Goal: Information Seeking & Learning: Check status

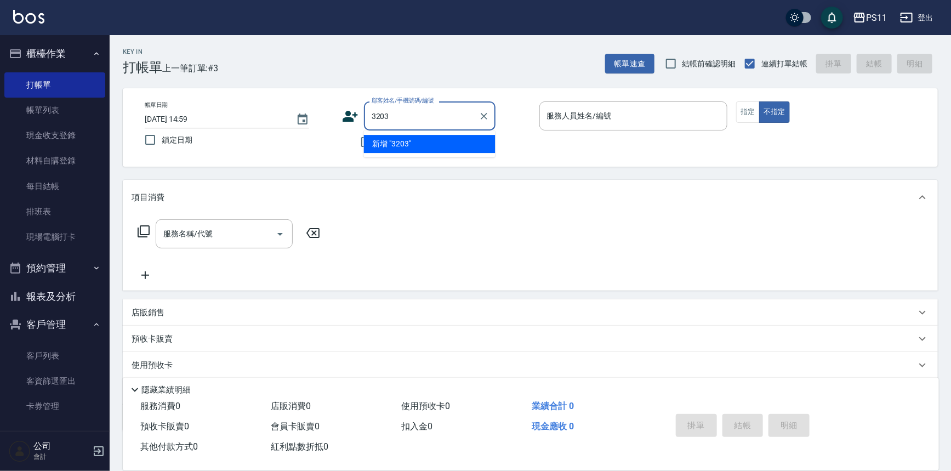
type input "3203"
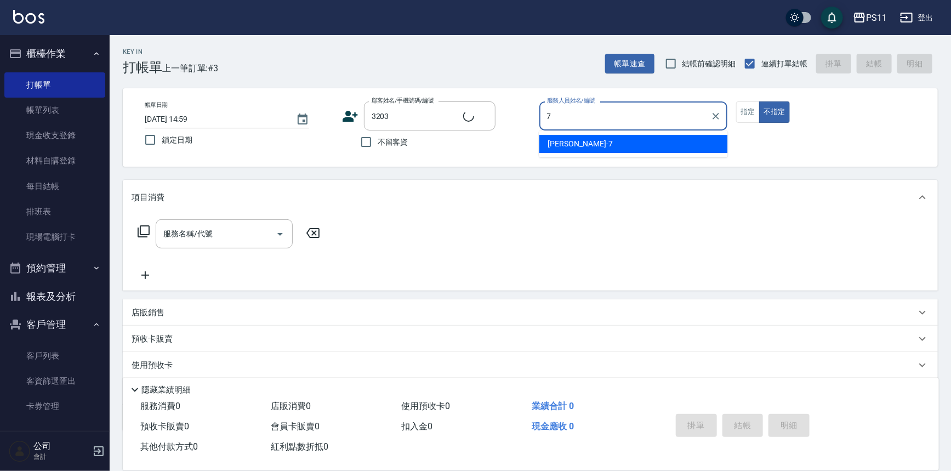
type input "7"
type input "[PERSON_NAME]/0952784400/3203"
type input "[PERSON_NAME]-7"
type button "false"
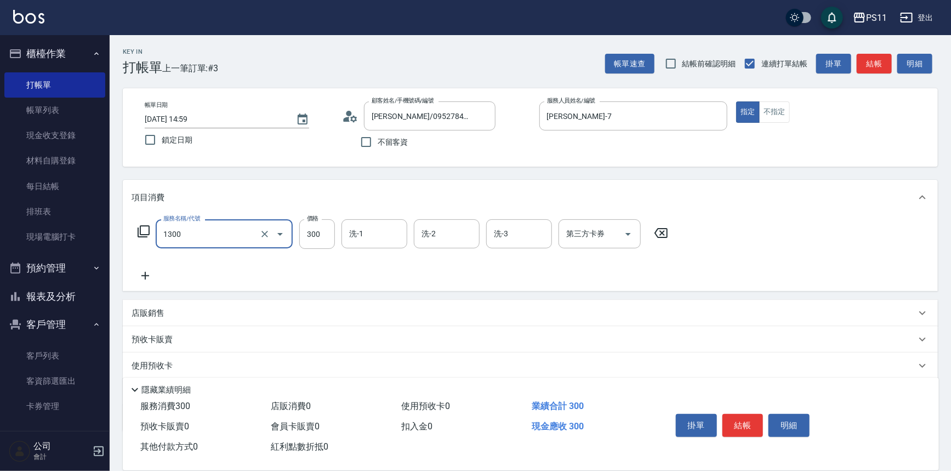
type input "洗髮300(1300)"
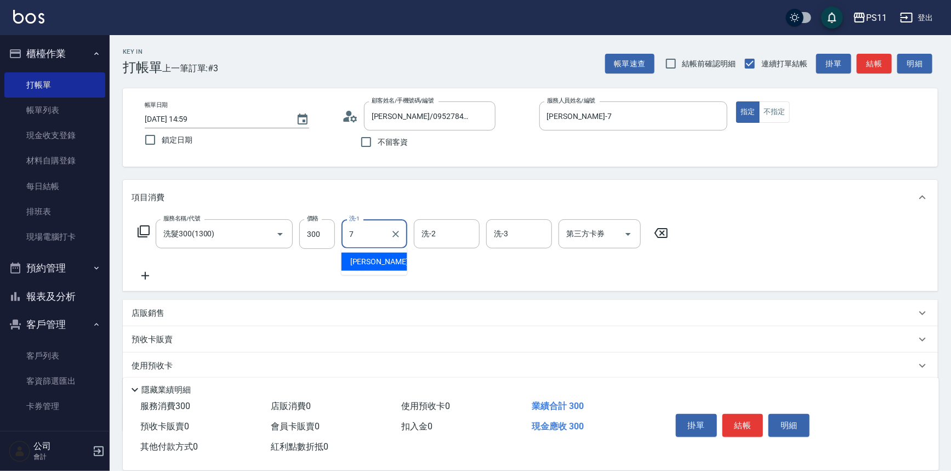
type input "[PERSON_NAME]-7"
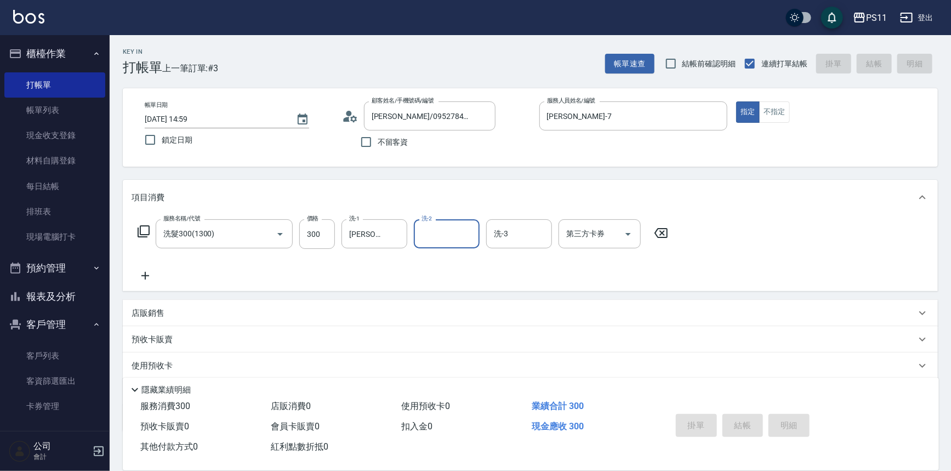
type input "[DATE] 16:02"
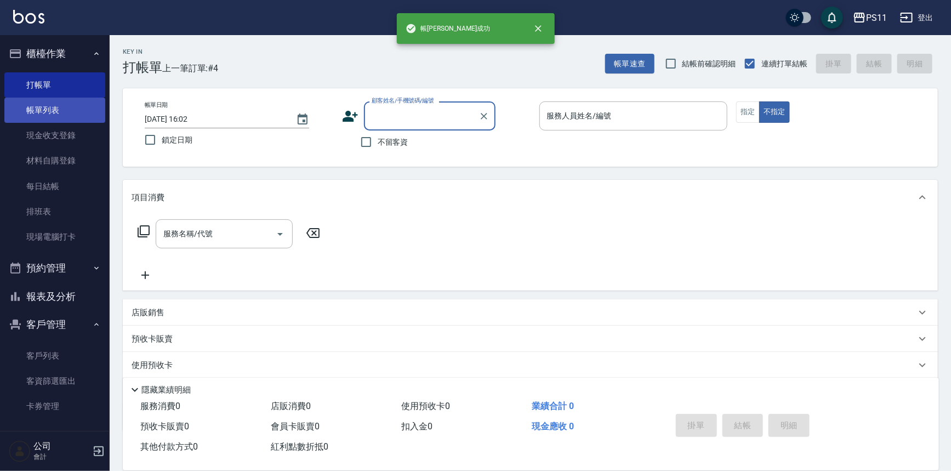
click at [67, 111] on link "帳單列表" at bounding box center [54, 110] width 101 height 25
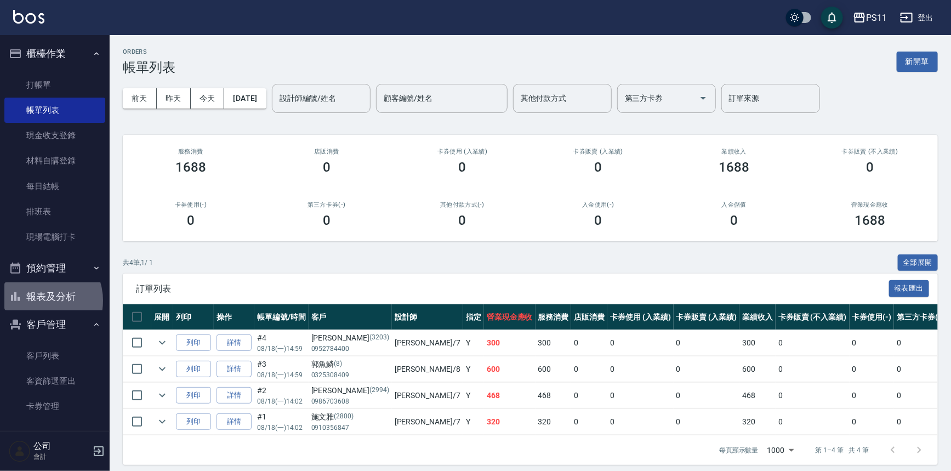
click at [40, 301] on button "報表及分析" at bounding box center [54, 296] width 101 height 29
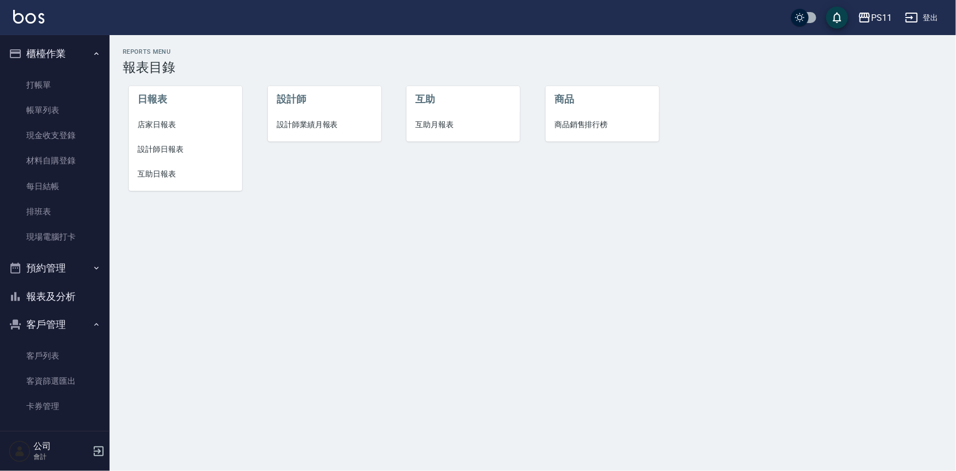
click at [150, 162] on li "互助日報表" at bounding box center [185, 174] width 113 height 25
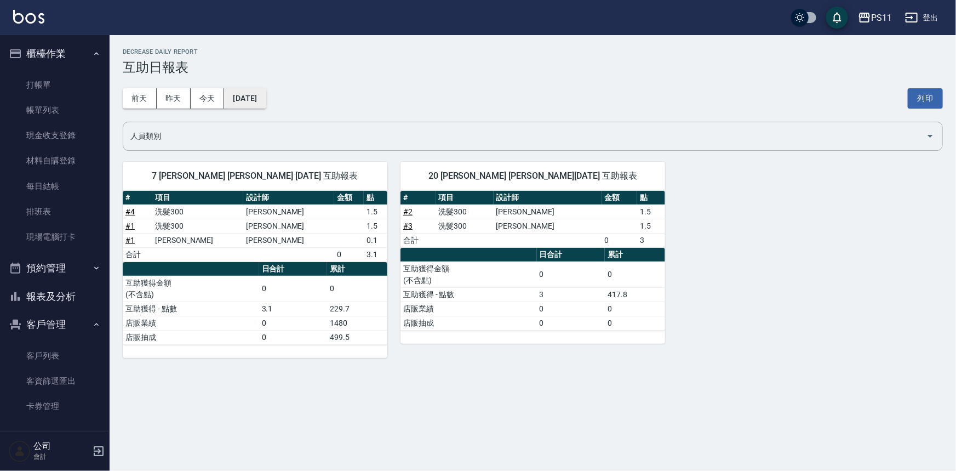
click at [254, 92] on button "[DATE]" at bounding box center [245, 98] width 42 height 20
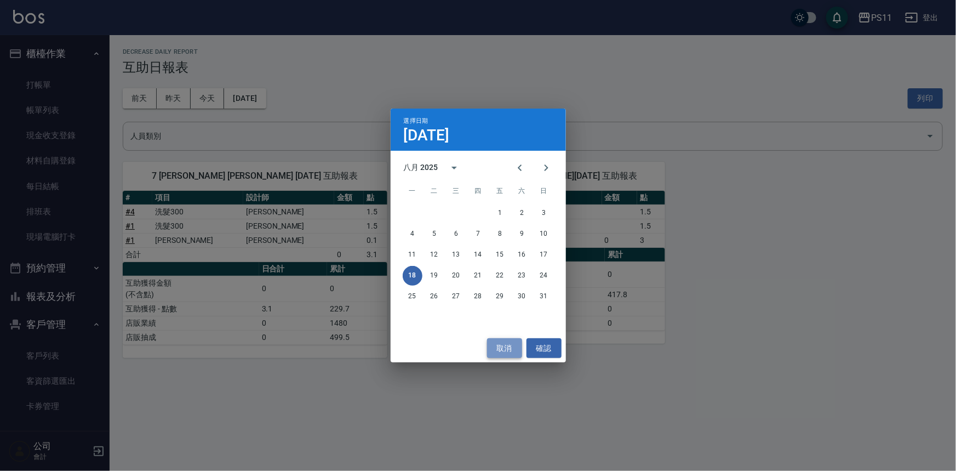
click at [504, 340] on button "取消" at bounding box center [504, 348] width 35 height 20
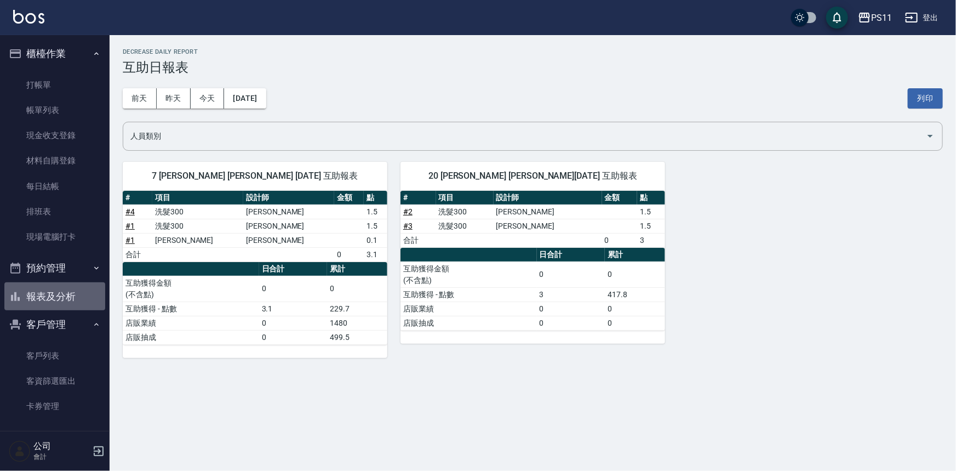
click at [65, 289] on button "報表及分析" at bounding box center [54, 296] width 101 height 29
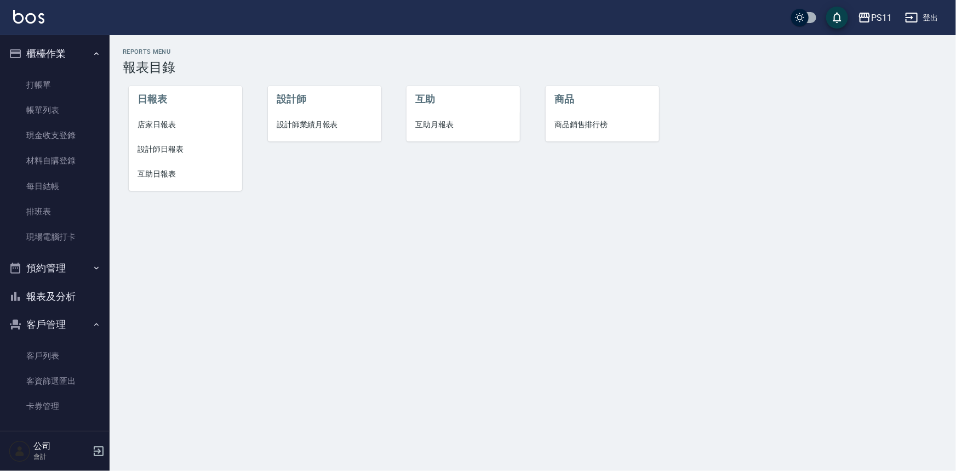
click at [183, 139] on li "設計師日報表" at bounding box center [185, 149] width 113 height 25
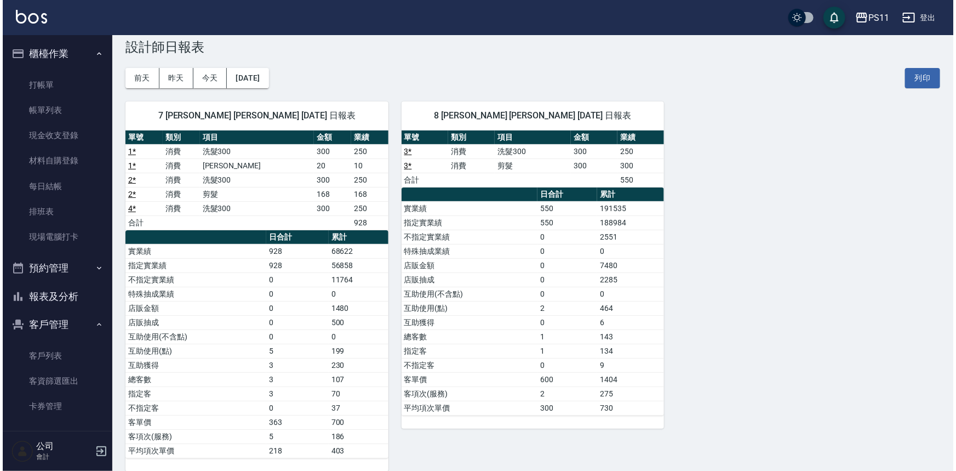
scroll to position [32, 0]
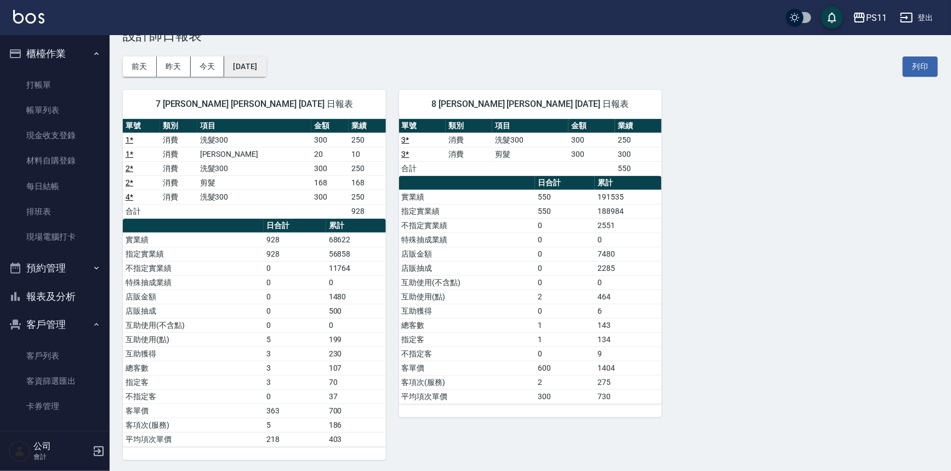
click at [266, 68] on button "[DATE]" at bounding box center [245, 66] width 42 height 20
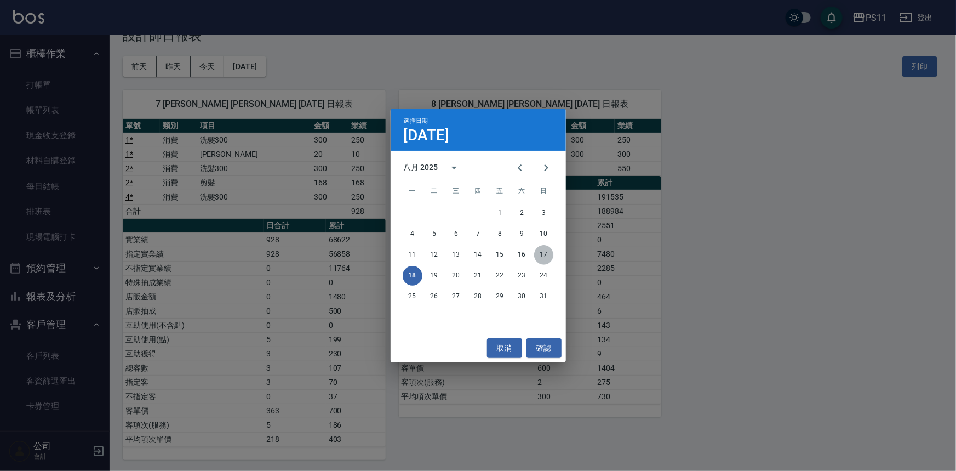
click at [541, 249] on button "17" at bounding box center [544, 255] width 20 height 20
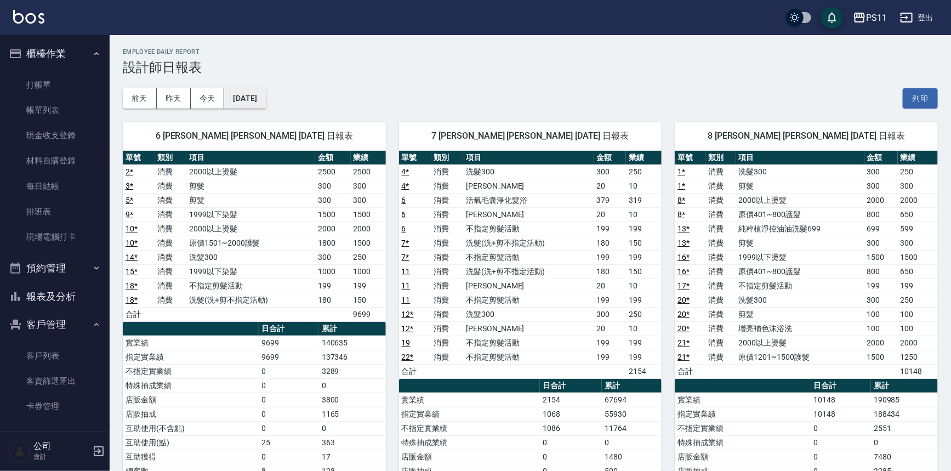
click at [263, 103] on button "[DATE]" at bounding box center [245, 98] width 42 height 20
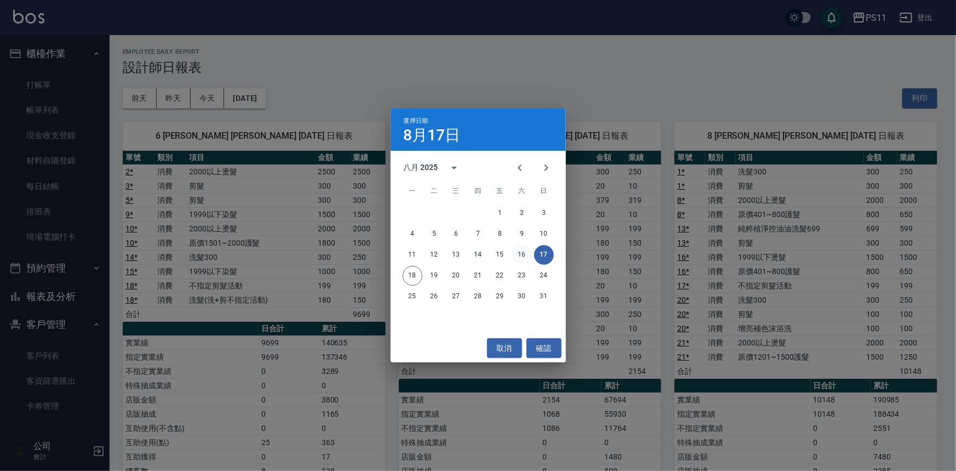
click at [526, 253] on button "16" at bounding box center [523, 255] width 20 height 20
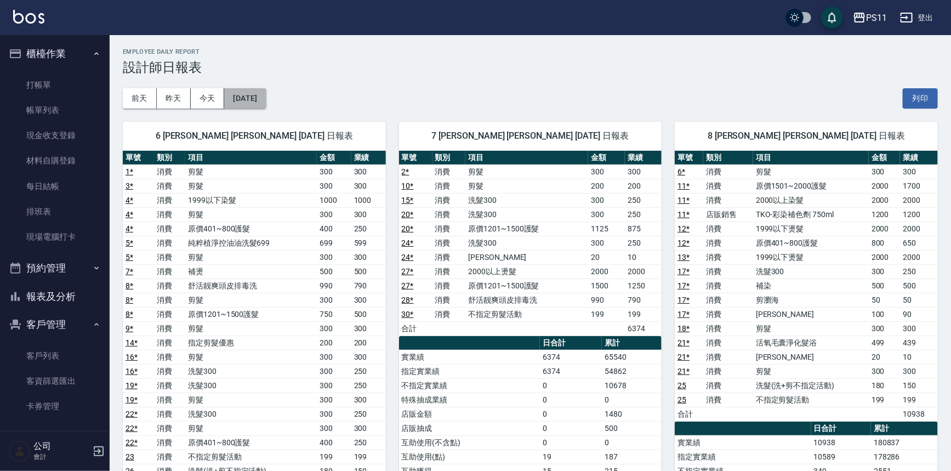
click at [262, 104] on button "[DATE]" at bounding box center [245, 98] width 42 height 20
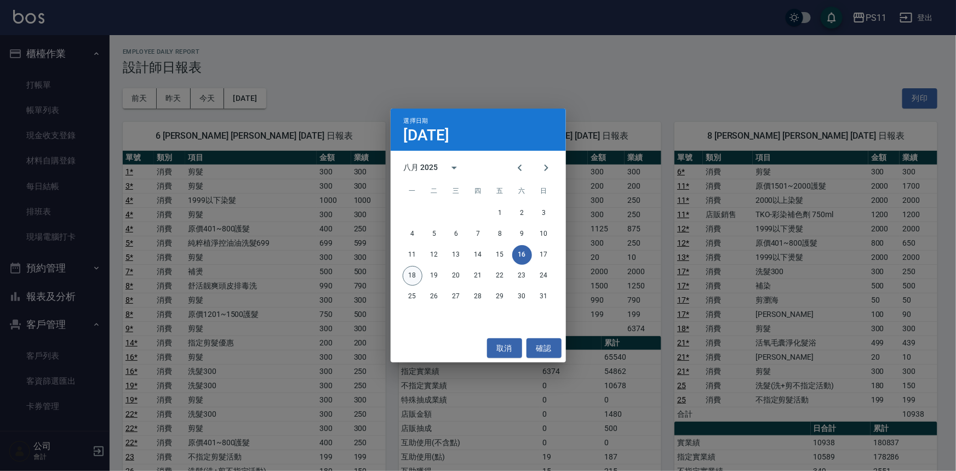
click at [411, 277] on button "18" at bounding box center [413, 276] width 20 height 20
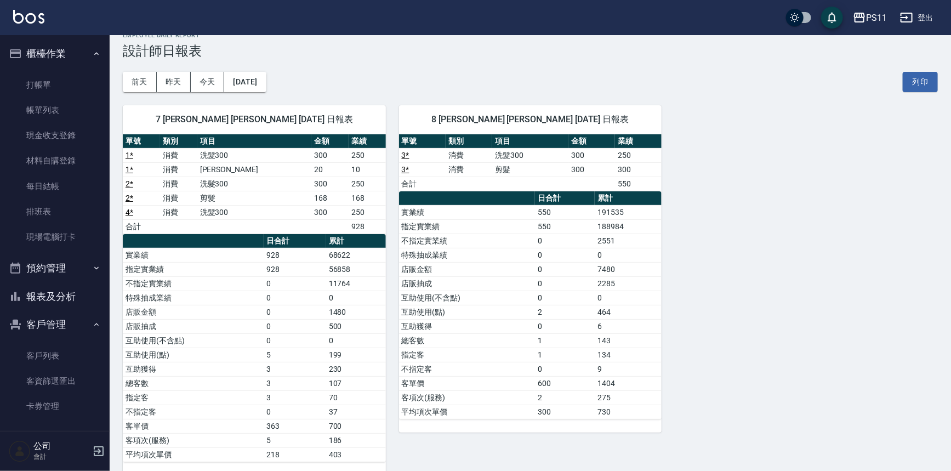
scroll to position [32, 0]
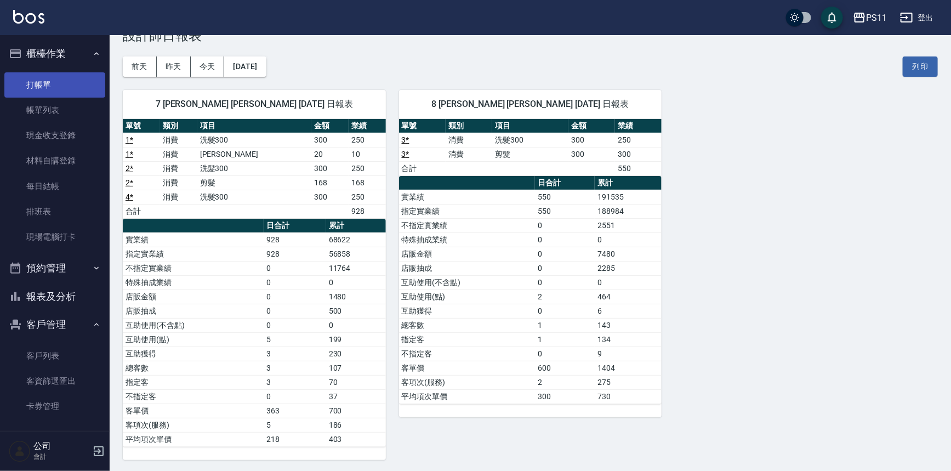
drag, startPoint x: 60, startPoint y: 83, endPoint x: 72, endPoint y: 83, distance: 12.6
click at [60, 83] on link "打帳單" at bounding box center [54, 84] width 101 height 25
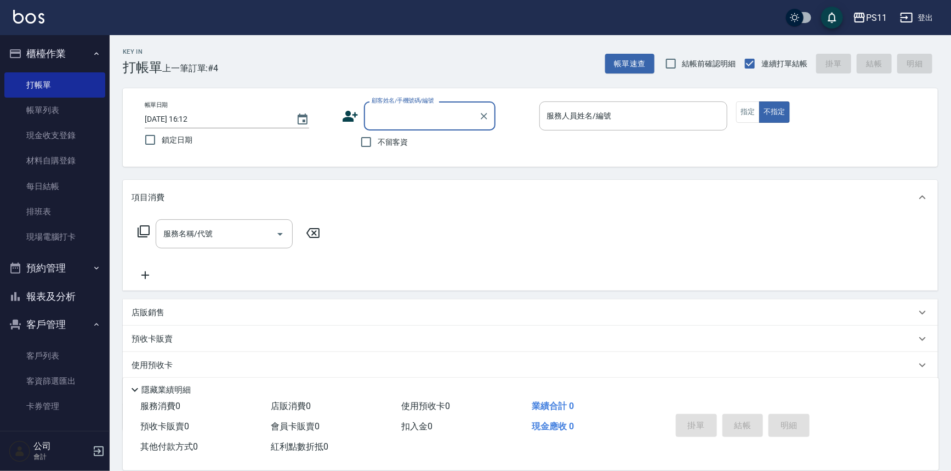
drag, startPoint x: 433, startPoint y: 107, endPoint x: 454, endPoint y: 106, distance: 21.4
click at [434, 107] on input "顧客姓名/手機號碼/編號" at bounding box center [421, 115] width 105 height 19
click at [458, 135] on li "[PERSON_NAME]/0987149258/0927" at bounding box center [430, 144] width 132 height 18
type input "[PERSON_NAME]/0987149258/0927"
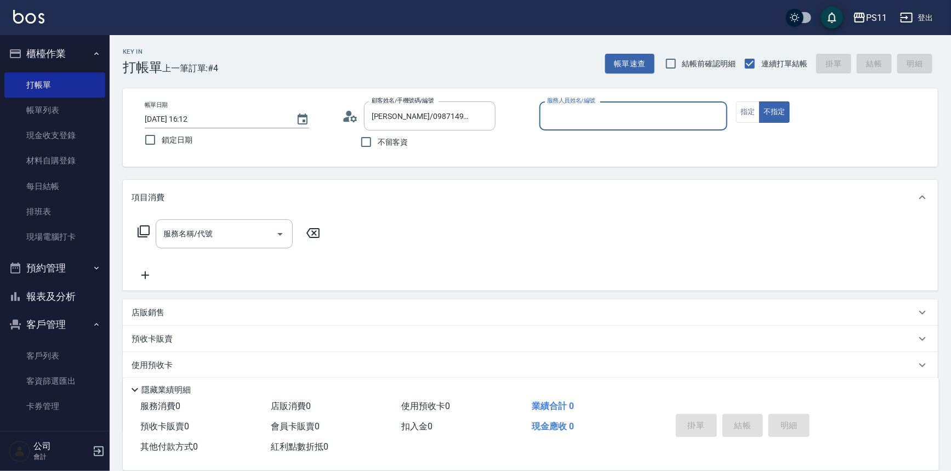
click at [608, 106] on input "服務人員姓名/編號" at bounding box center [633, 115] width 179 height 19
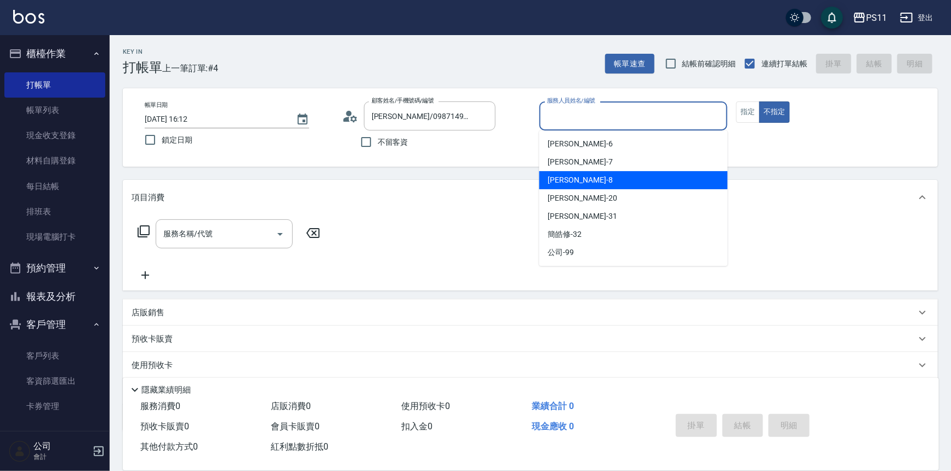
click at [632, 175] on div "[PERSON_NAME]-8" at bounding box center [633, 180] width 189 height 18
type input "[PERSON_NAME]-8"
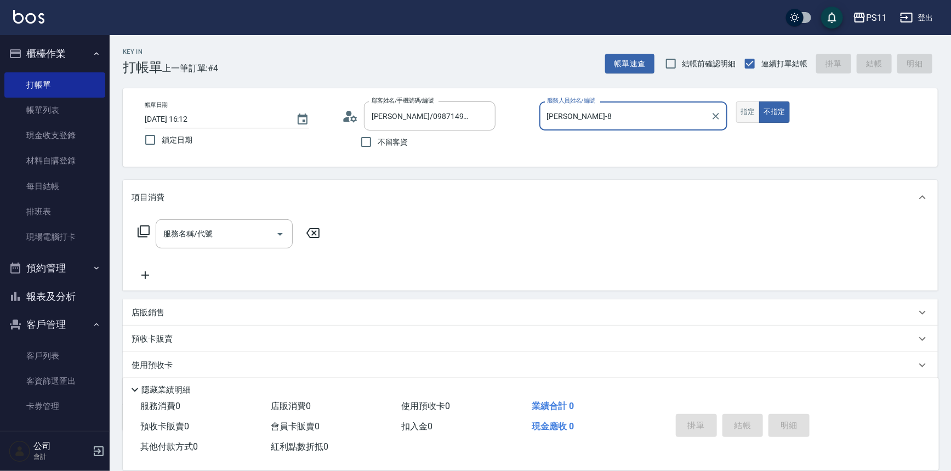
click at [741, 110] on button "指定" at bounding box center [748, 111] width 24 height 21
click at [145, 227] on icon at bounding box center [143, 231] width 13 height 13
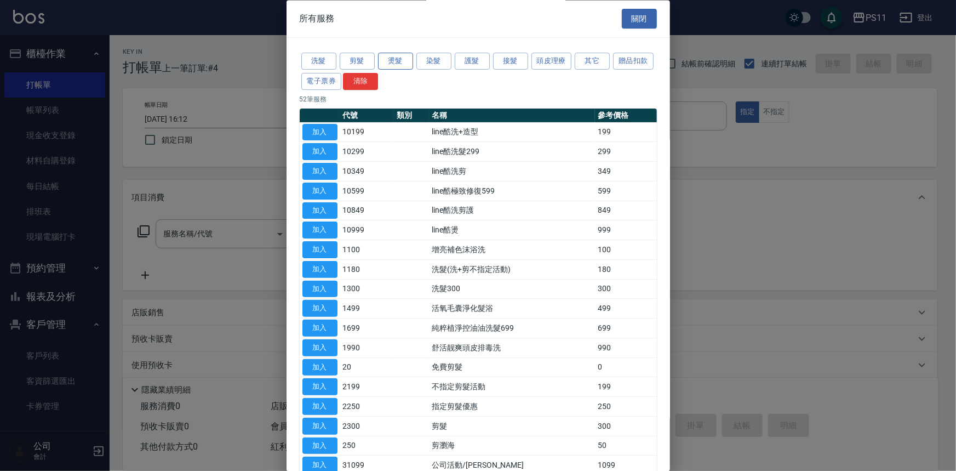
click at [406, 60] on button "燙髮" at bounding box center [395, 61] width 35 height 17
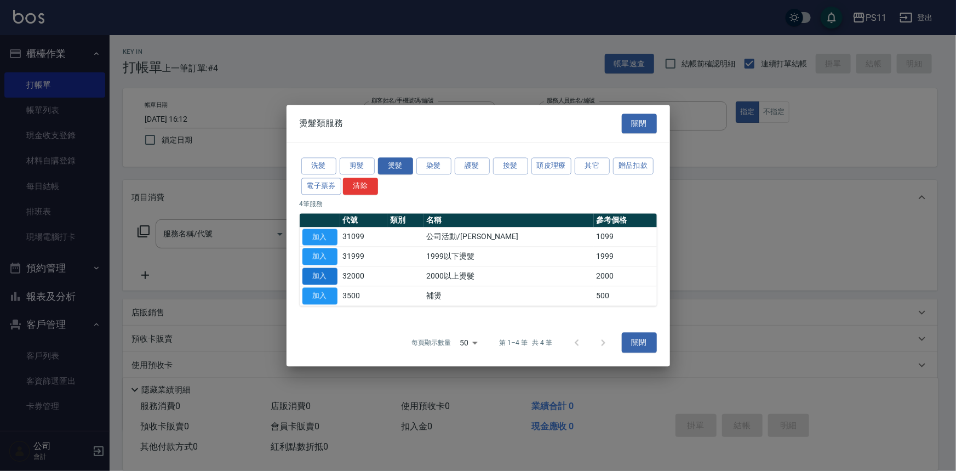
click at [326, 274] on button "加入" at bounding box center [320, 275] width 35 height 17
type input "2000以上燙髮(32000)"
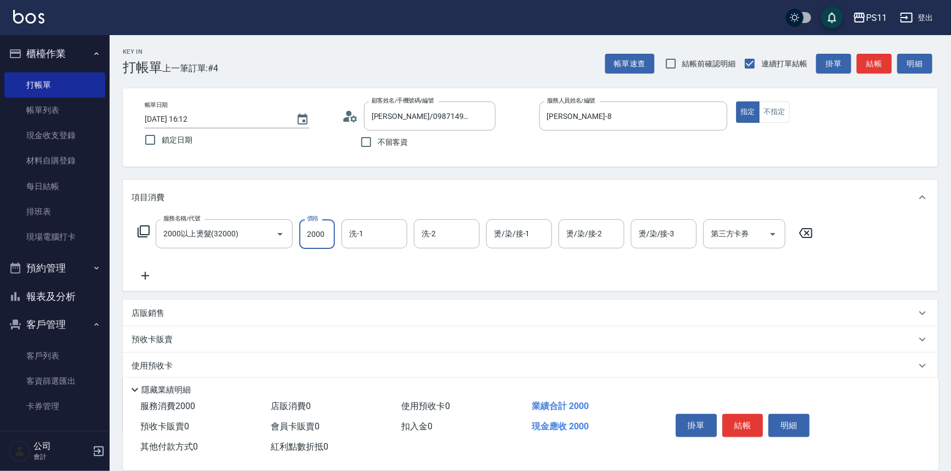
click at [327, 238] on input "2000" at bounding box center [317, 234] width 36 height 30
type input "2500"
type input "[PERSON_NAME]-20"
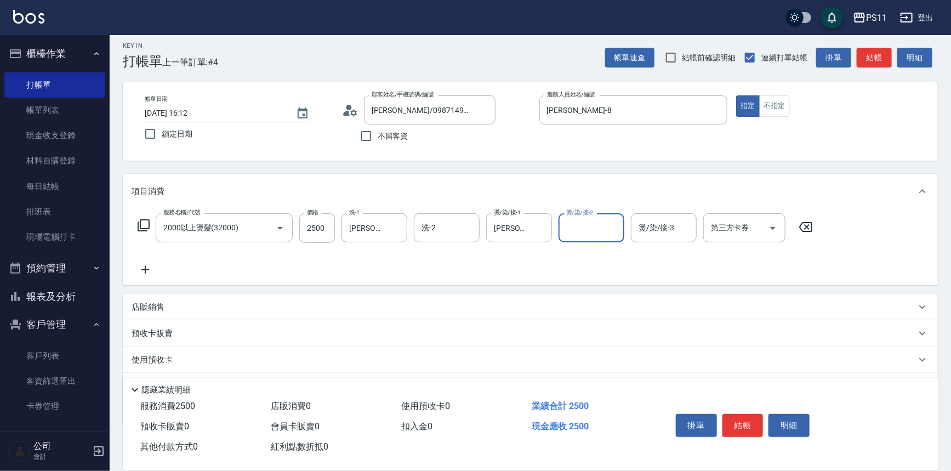
scroll to position [64, 0]
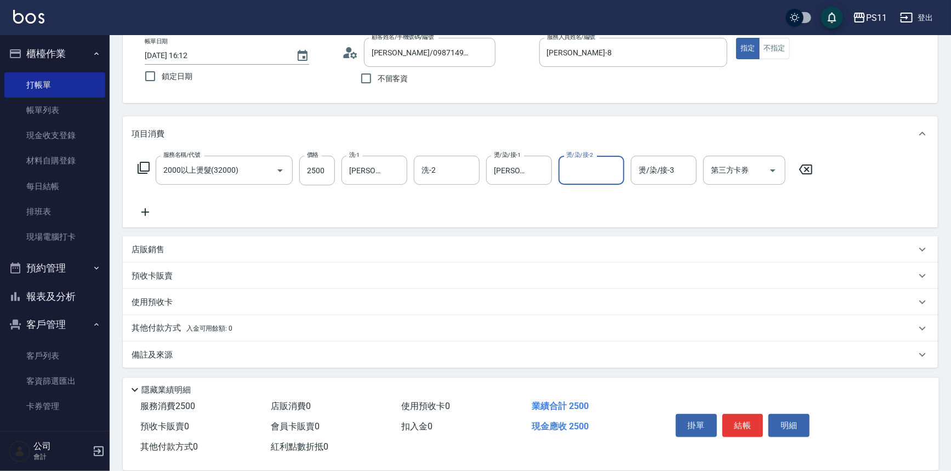
click at [186, 322] on p "其他付款方式 入金可用餘額: 0" at bounding box center [182, 328] width 101 height 12
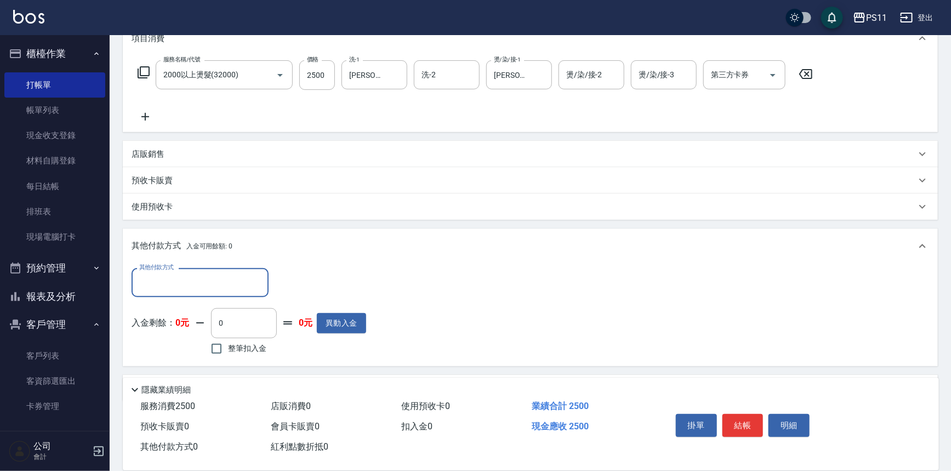
scroll to position [0, 0]
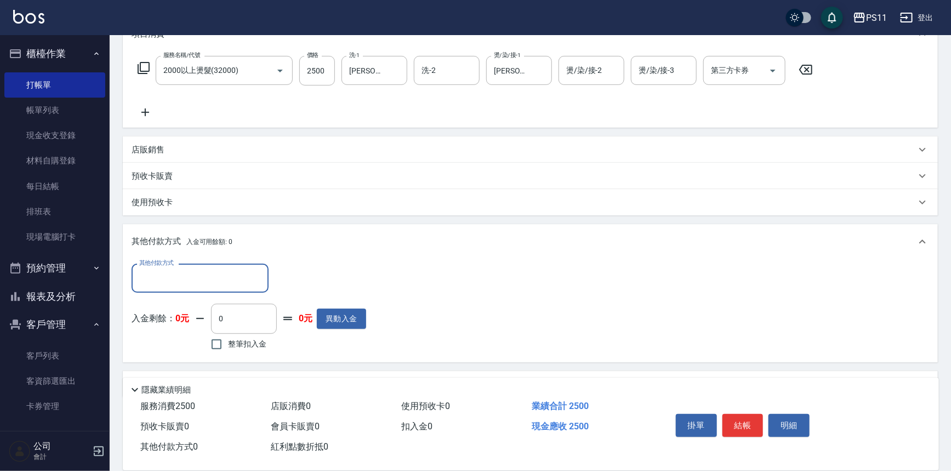
click at [197, 284] on input "其他付款方式" at bounding box center [199, 278] width 127 height 19
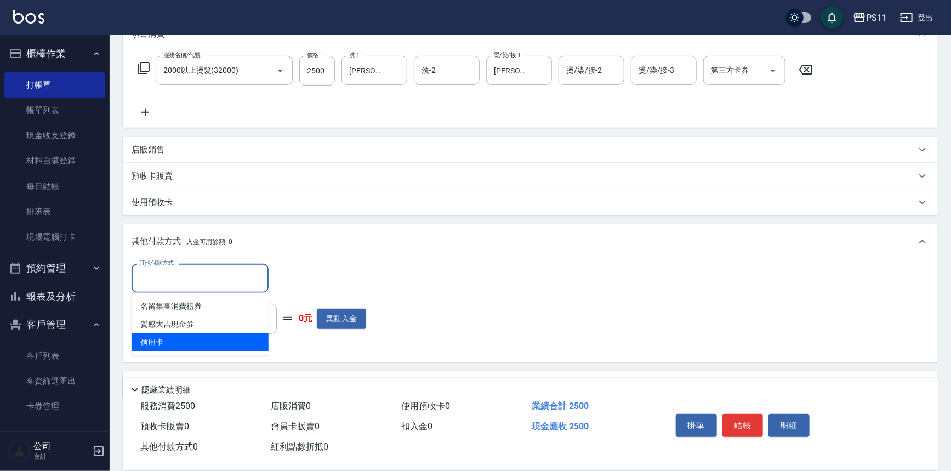
drag, startPoint x: 197, startPoint y: 341, endPoint x: 343, endPoint y: 294, distance: 153.2
click at [197, 342] on span "信用卡" at bounding box center [200, 342] width 137 height 18
type input "信用卡"
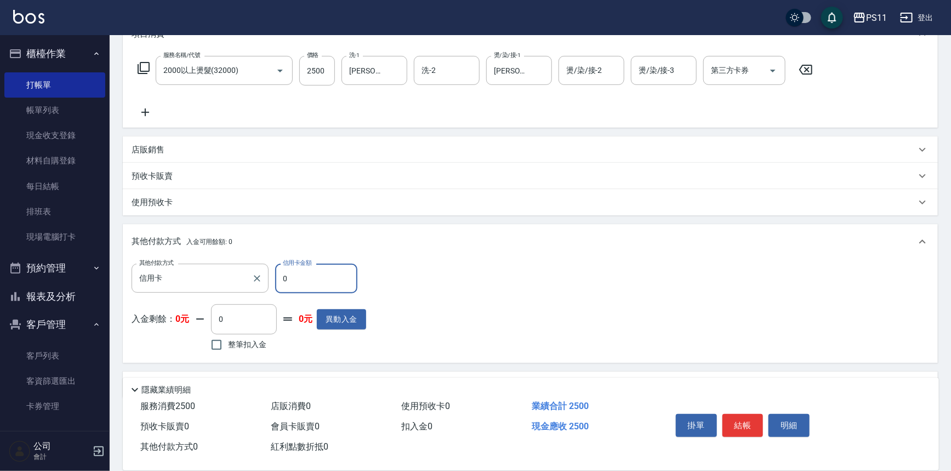
drag, startPoint x: 343, startPoint y: 285, endPoint x: 150, endPoint y: 293, distance: 193.1
click at [137, 294] on div "其他付款方式 信用卡 其他付款方式 信用卡金額 0 信用卡金額 入金剩餘： 0元 0 ​ 整筆扣入金 0元 異動入金" at bounding box center [249, 309] width 235 height 90
type input "2500"
click at [741, 422] on button "結帳" at bounding box center [742, 425] width 41 height 23
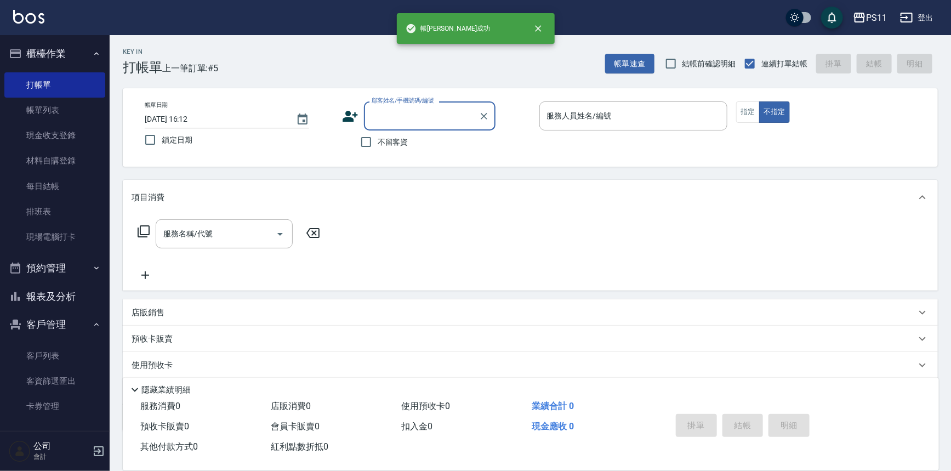
click at [44, 294] on button "報表及分析" at bounding box center [54, 296] width 101 height 29
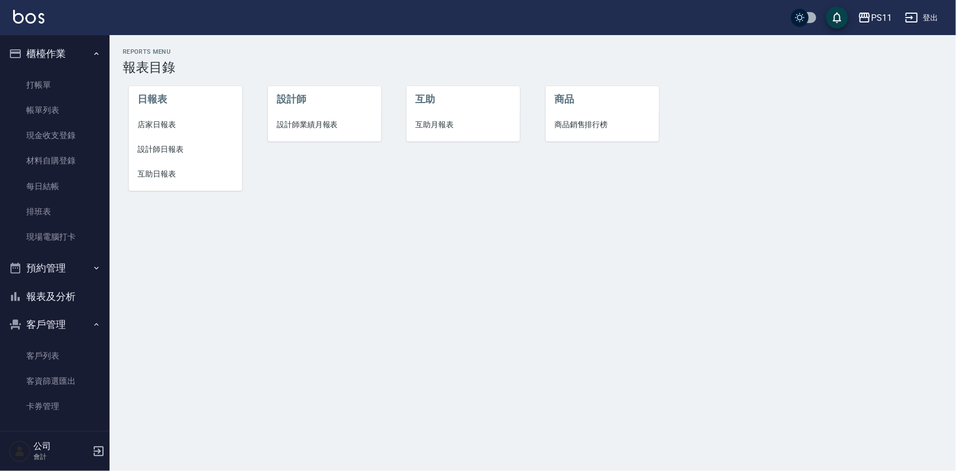
click at [179, 150] on span "設計師日報表" at bounding box center [186, 150] width 96 height 12
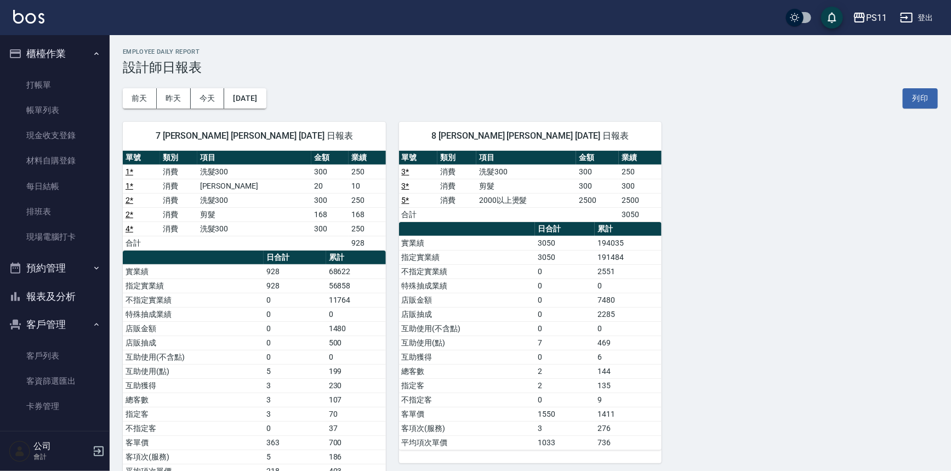
click at [781, 281] on div "7 [PERSON_NAME] [PERSON_NAME] [DATE] 日報表 單號 類別 項目 金額 業績 1 * 消費 洗髮300 300 250 1 …" at bounding box center [524, 300] width 828 height 383
click at [61, 72] on link "打帳單" at bounding box center [54, 84] width 101 height 25
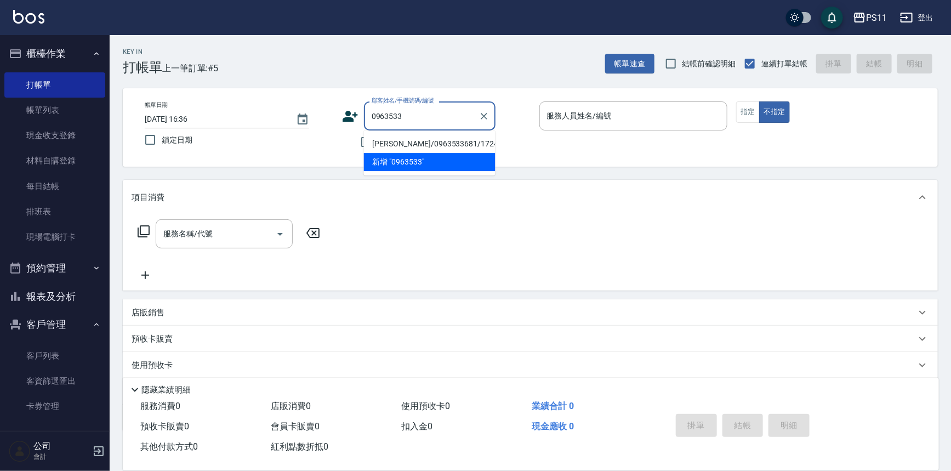
click at [466, 141] on li "[PERSON_NAME]/0963533681/1724" at bounding box center [430, 144] width 132 height 18
type input "[PERSON_NAME]/0963533681/1724"
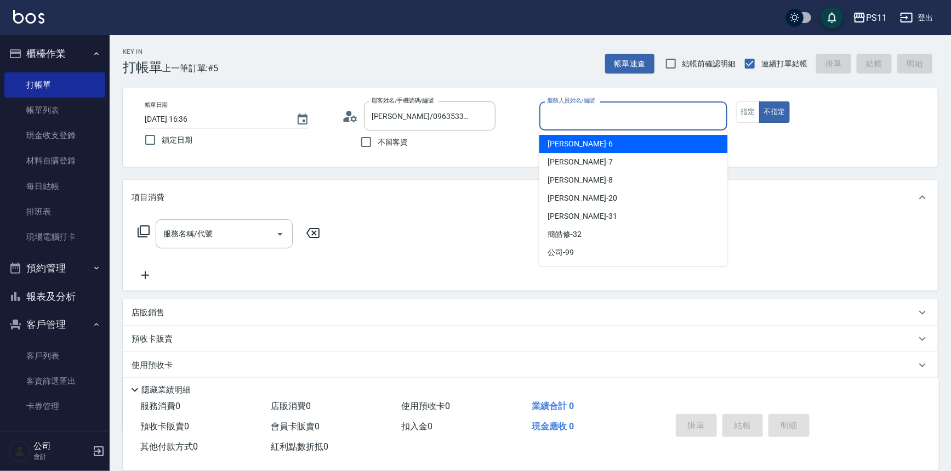
click at [579, 110] on input "服務人員姓名/編號" at bounding box center [633, 115] width 179 height 19
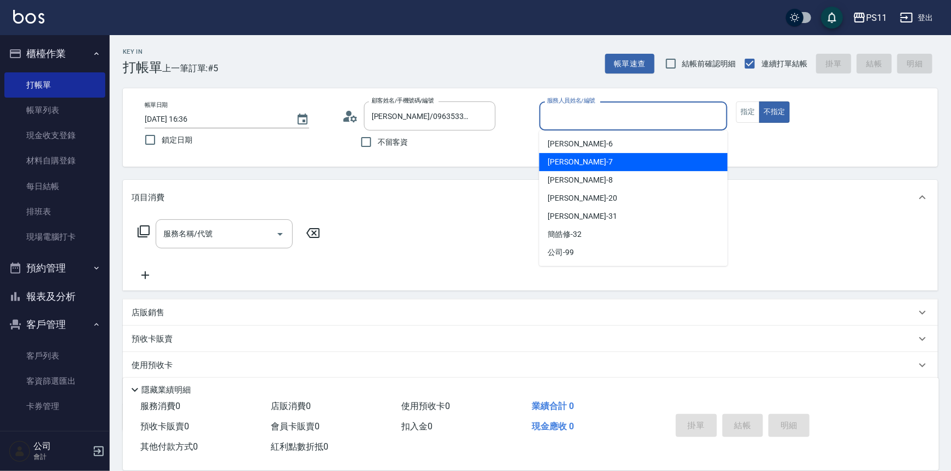
click at [591, 165] on div "[PERSON_NAME]-7" at bounding box center [633, 162] width 189 height 18
type input "[PERSON_NAME]-7"
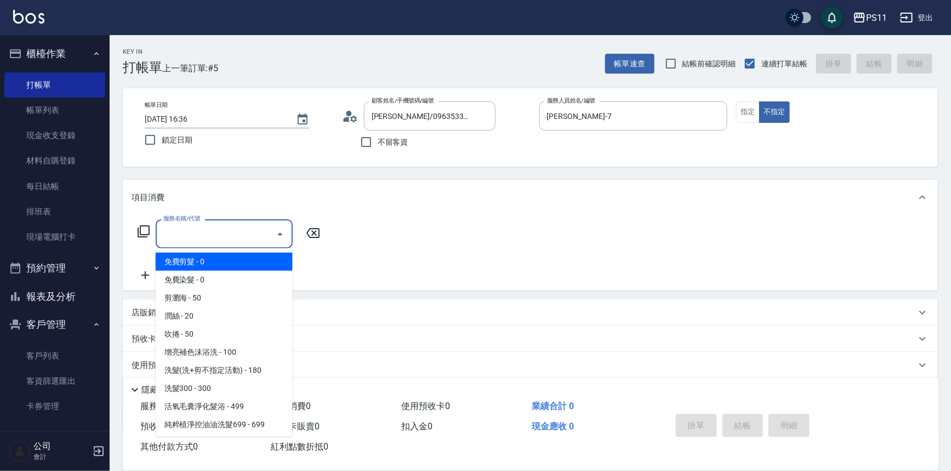
click at [183, 238] on input "服務名稱/代號" at bounding box center [216, 233] width 111 height 19
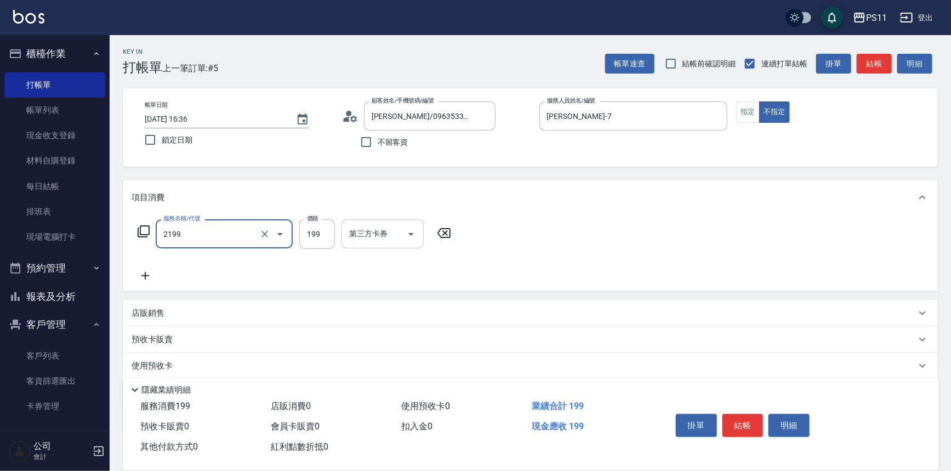
type input "不指定剪髮活動(2199)"
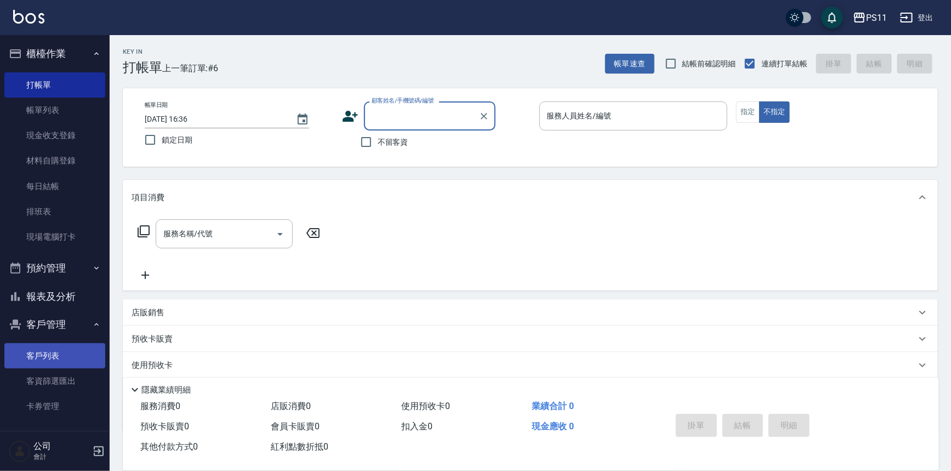
click at [53, 352] on link "客戶列表" at bounding box center [54, 355] width 101 height 25
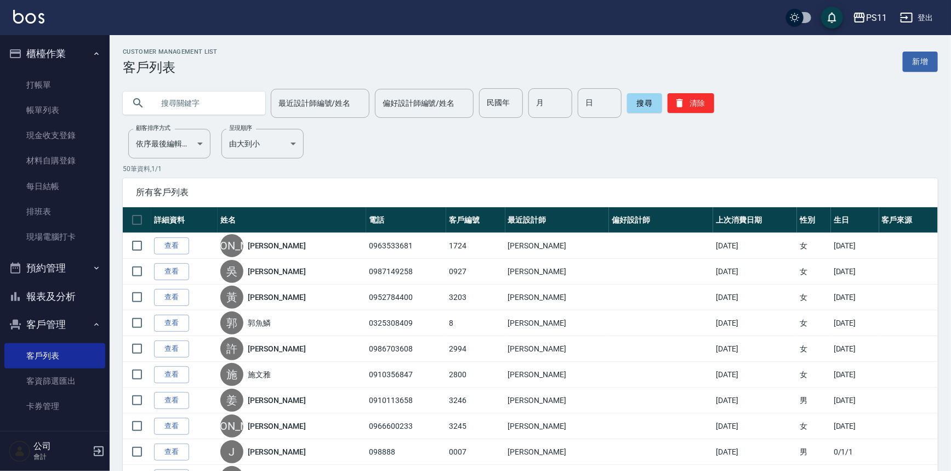
click at [217, 101] on input "text" at bounding box center [204, 103] width 103 height 30
type input "[DEMOGRAPHIC_DATA]"
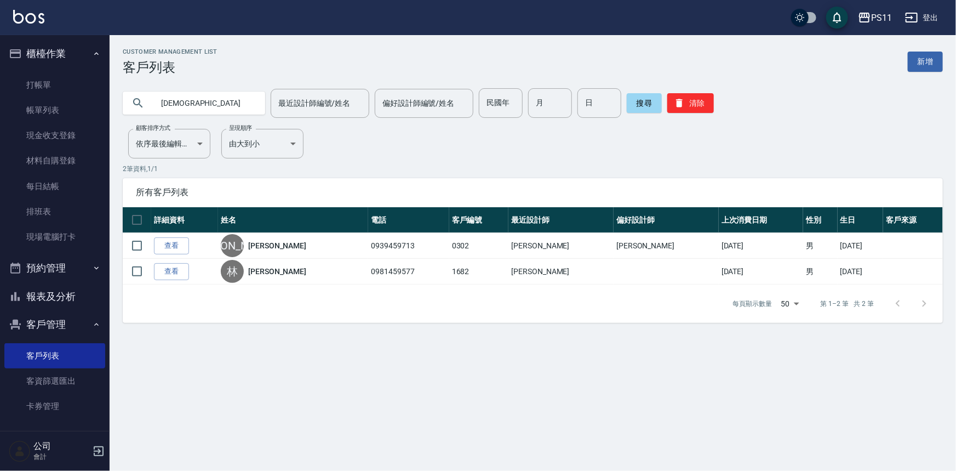
click at [179, 248] on link "查看" at bounding box center [171, 245] width 35 height 17
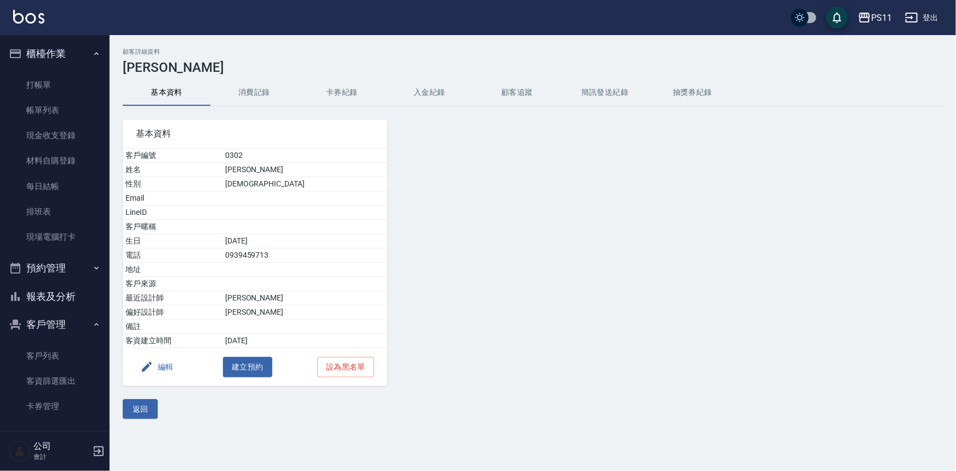
drag, startPoint x: 260, startPoint y: 109, endPoint x: 257, endPoint y: 100, distance: 9.4
click at [259, 108] on div "基本資料 客戶編號 0302 姓名 [PERSON_NAME] 性別 [DEMOGRAPHIC_DATA] Email LineID 客戶暱稱 生日 [DEM…" at bounding box center [249, 246] width 278 height 280
click at [257, 99] on button "消費記錄" at bounding box center [254, 92] width 88 height 26
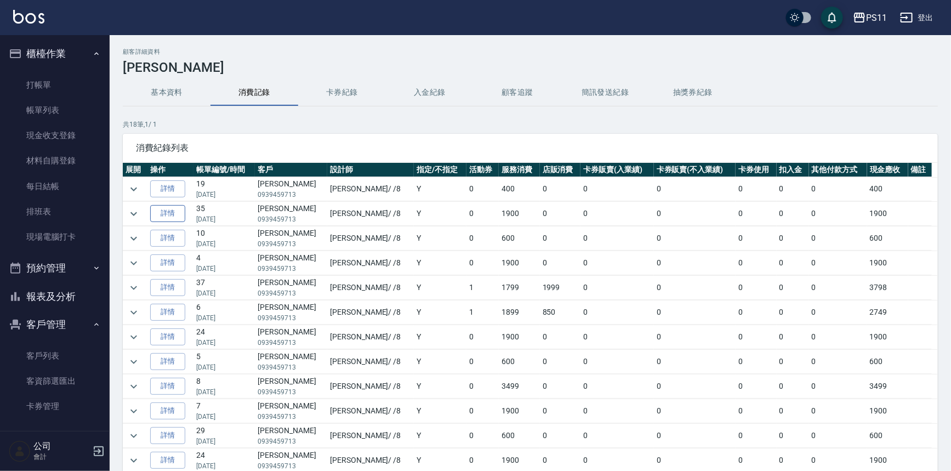
click at [181, 212] on link "詳情" at bounding box center [167, 213] width 35 height 17
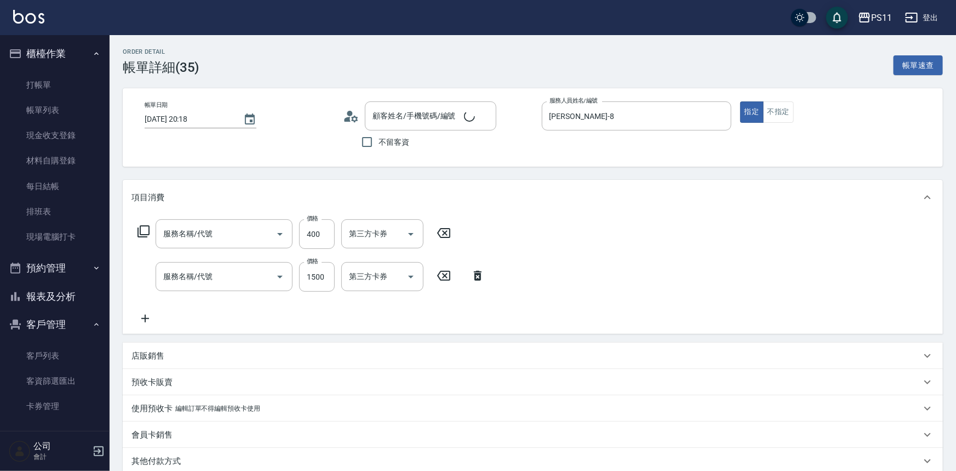
type input "[DATE] 20:18"
type input "[PERSON_NAME]-8"
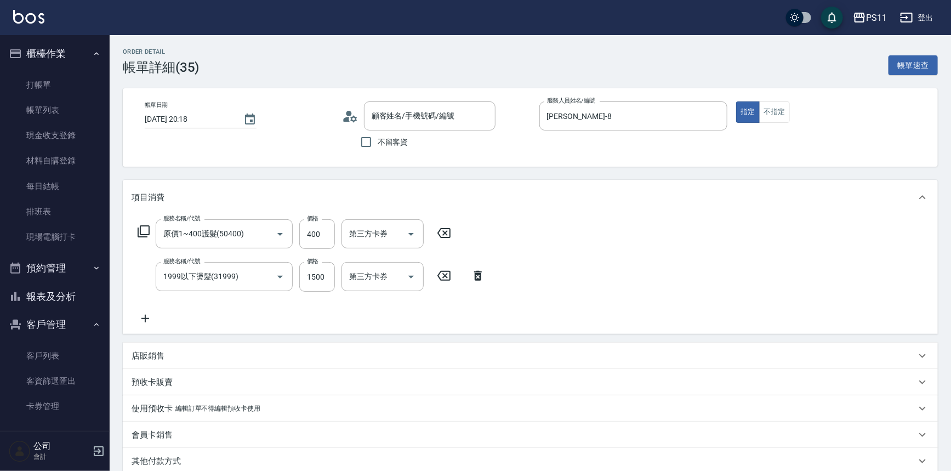
type input "原價1~400護髮(50400)"
type input "1999以下燙髮(31999)"
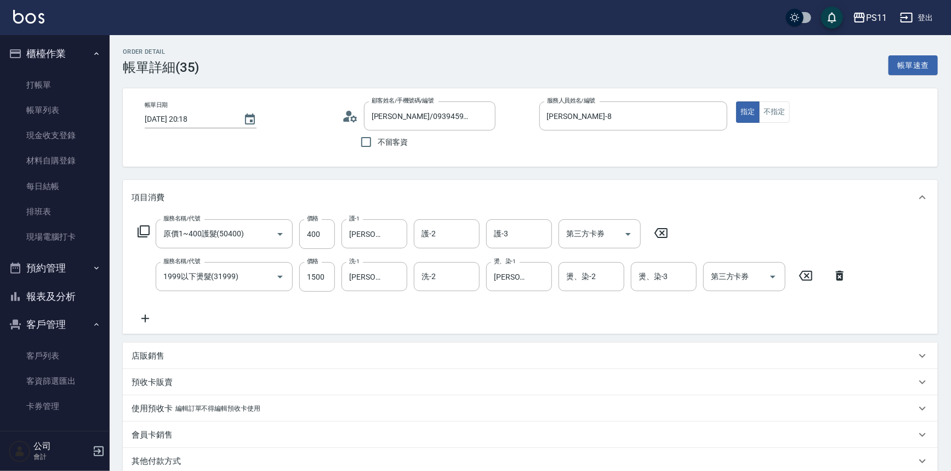
type input "[PERSON_NAME]/0939459713/0302"
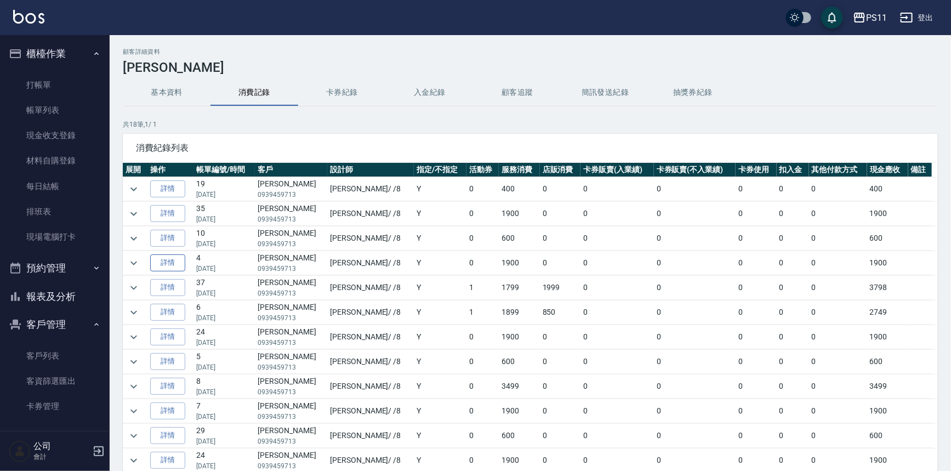
click at [178, 255] on link "詳情" at bounding box center [167, 262] width 35 height 17
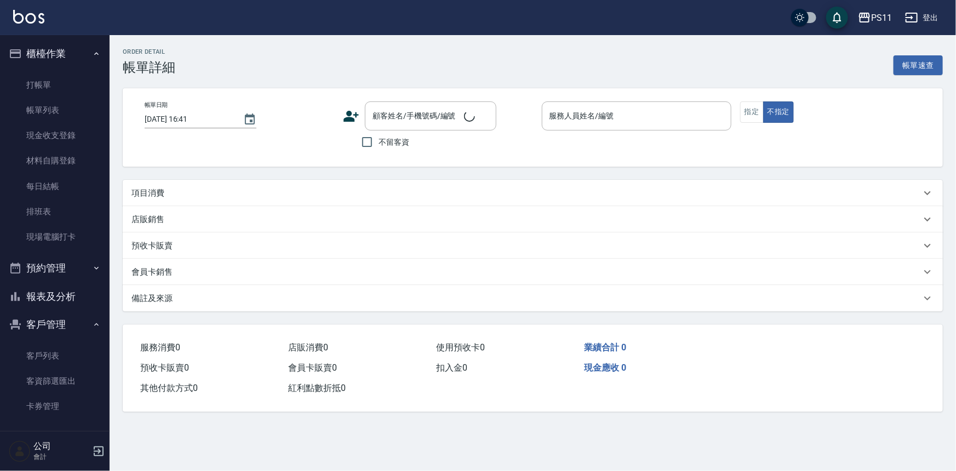
type input "[DATE] 12:57"
type input "[PERSON_NAME]-8"
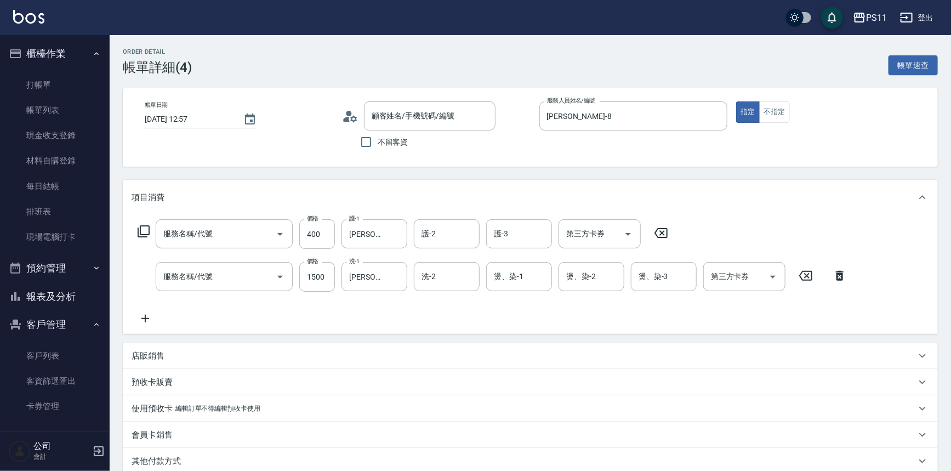
type input "[PERSON_NAME]/0939459713/0302"
type input "原價1~400護髮(50400)"
type input "1999以下燙髮(31999)"
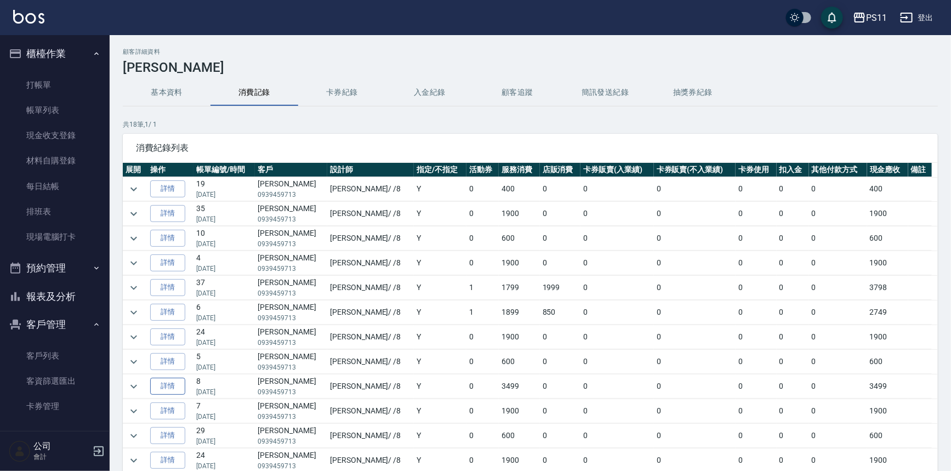
click at [163, 390] on link "詳情" at bounding box center [167, 386] width 35 height 17
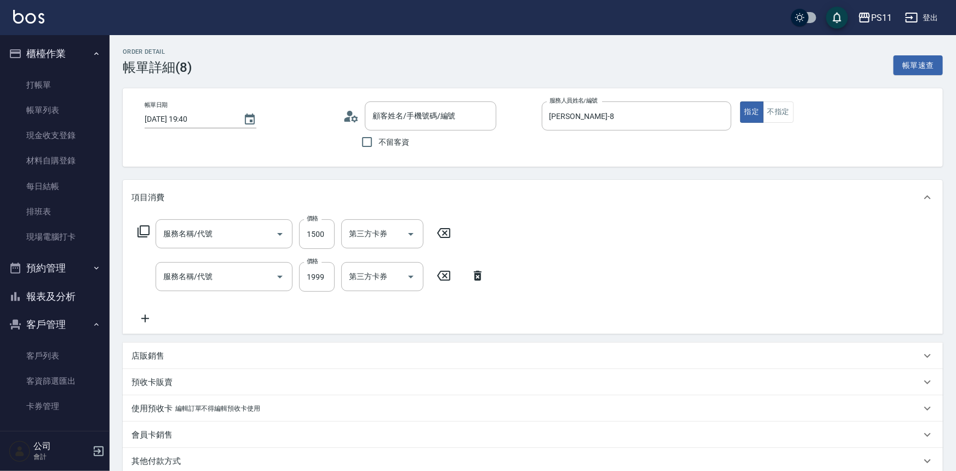
type input "[DATE] 19:40"
type input "[PERSON_NAME]-8"
type input "原價1201~1500護髮(51500)"
type input "1999以下染髮(41999)"
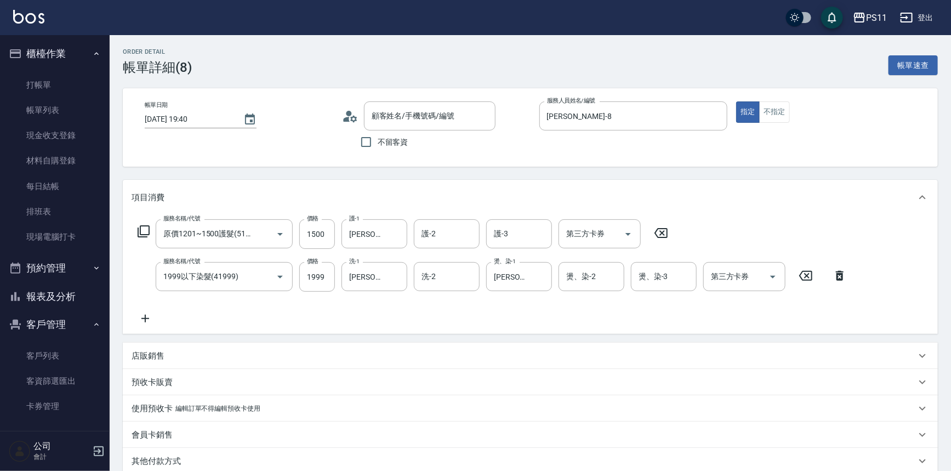
type input "[PERSON_NAME]/0939459713/0302"
